Goal: Task Accomplishment & Management: Manage account settings

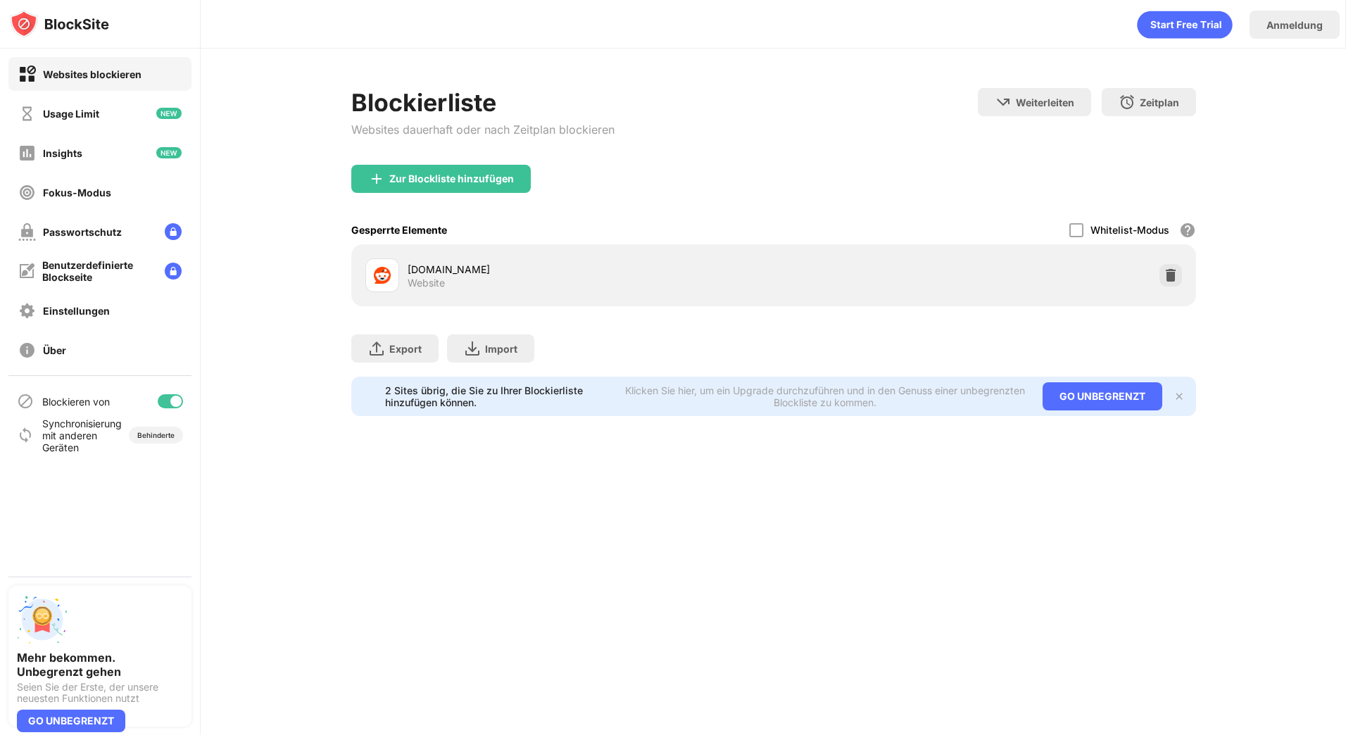
click at [1170, 262] on div "reddit.com Website" at bounding box center [774, 275] width 828 height 45
click at [1169, 275] on img at bounding box center [1170, 275] width 14 height 14
